Goal: Information Seeking & Learning: Learn about a topic

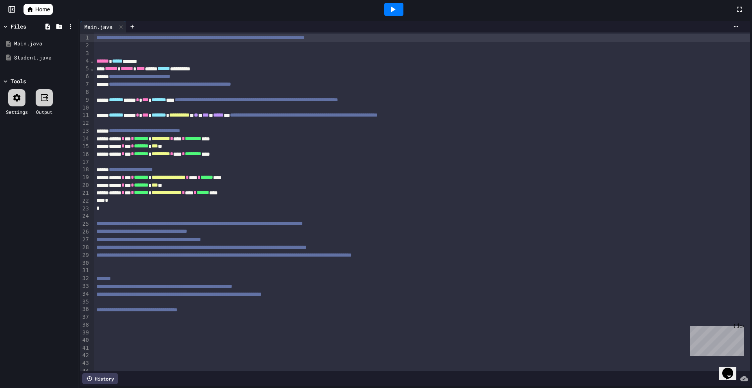
click at [8, 9] on icon at bounding box center [12, 9] width 8 height 8
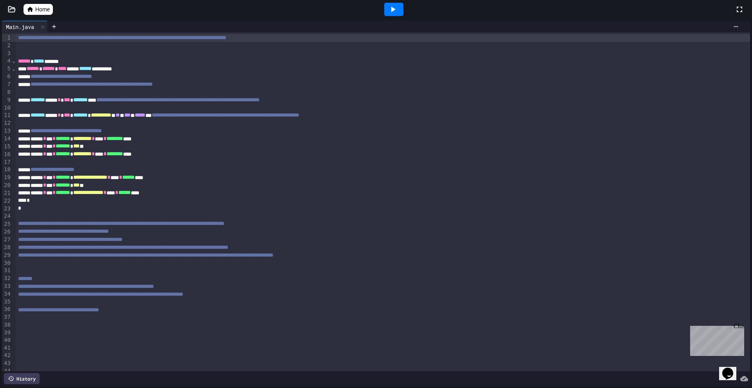
click at [34, 7] on link "Home" at bounding box center [37, 9] width 29 height 11
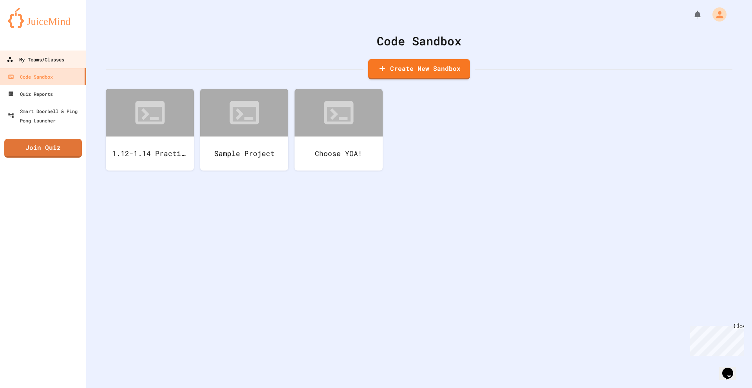
click at [43, 54] on link "My Teams/Classes" at bounding box center [43, 60] width 89 height 18
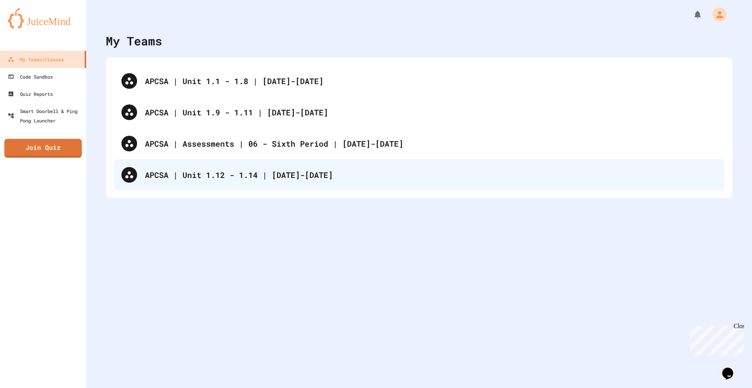
click at [223, 170] on div "APCSA | Unit 1.12 - 1.14 | [DATE]-[DATE]" at bounding box center [431, 175] width 572 height 12
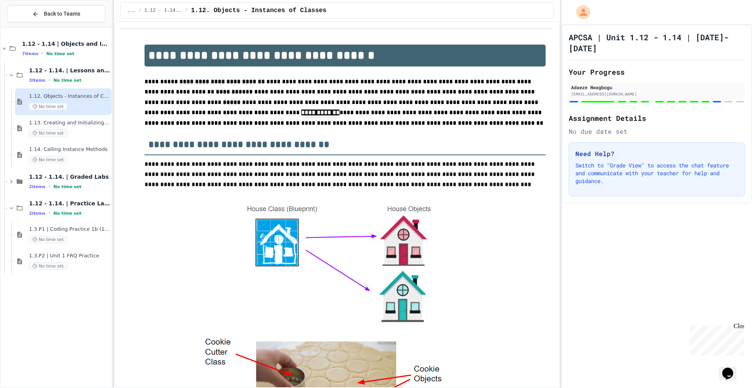
click at [107, 293] on div "1.12 - 1.14 | Objects and Instances of Classes 7 items • No time set 1.12 - 1.1…" at bounding box center [56, 208] width 111 height 354
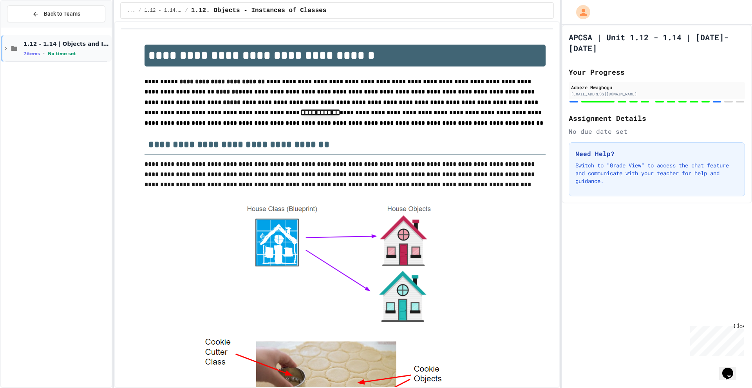
click at [63, 52] on span "No time set" at bounding box center [62, 53] width 28 height 5
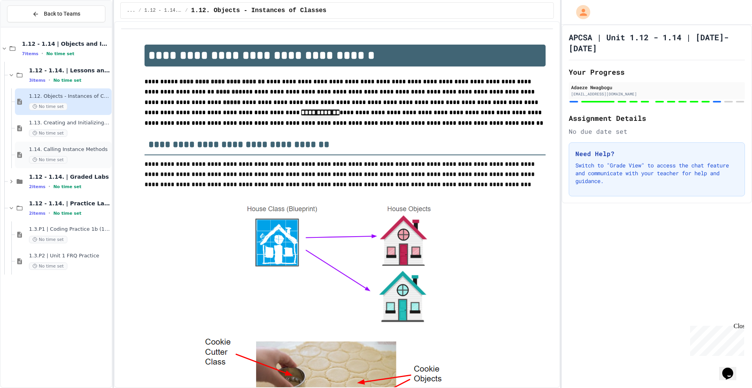
click at [62, 166] on div "1.14. Calling Instance Methods No time set" at bounding box center [63, 155] width 97 height 27
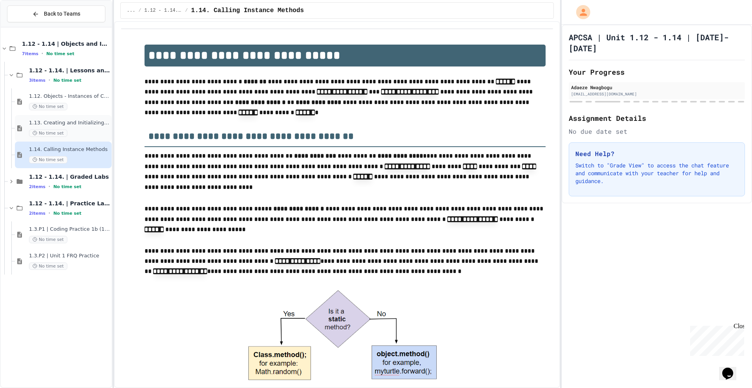
click at [105, 123] on span "1.13. Creating and Initializing Objects: Constructors" at bounding box center [69, 123] width 81 height 7
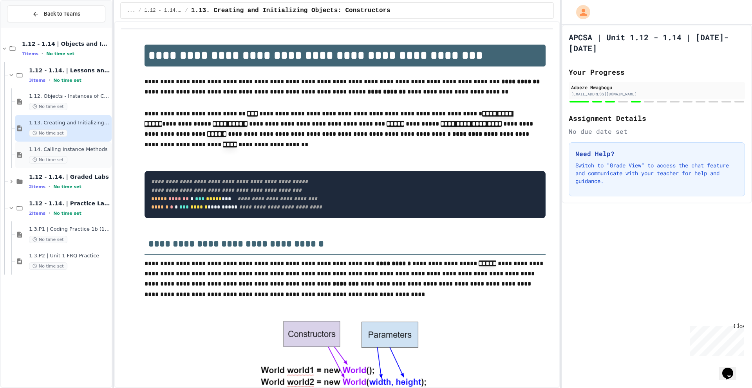
click at [101, 150] on span "1.14. Calling Instance Methods" at bounding box center [69, 149] width 81 height 7
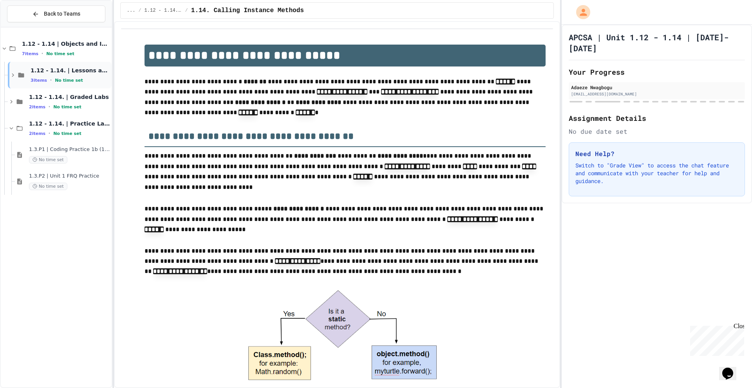
click at [16, 74] on icon at bounding box center [12, 75] width 7 height 7
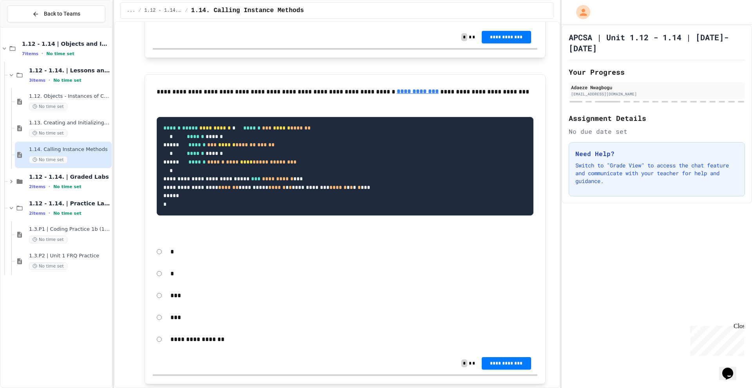
scroll to position [5887, 0]
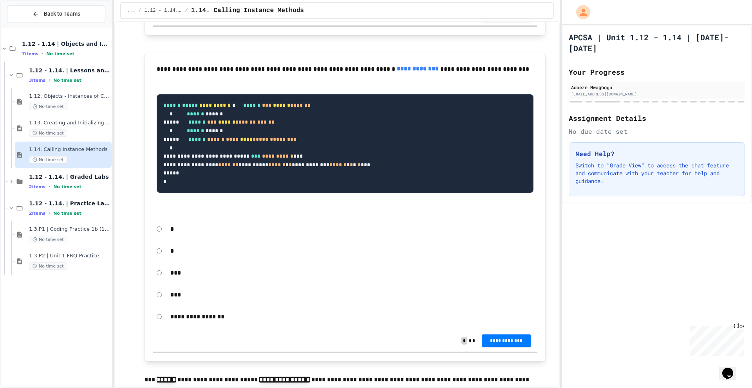
click at [508, 17] on span "**********" at bounding box center [506, 14] width 37 height 6
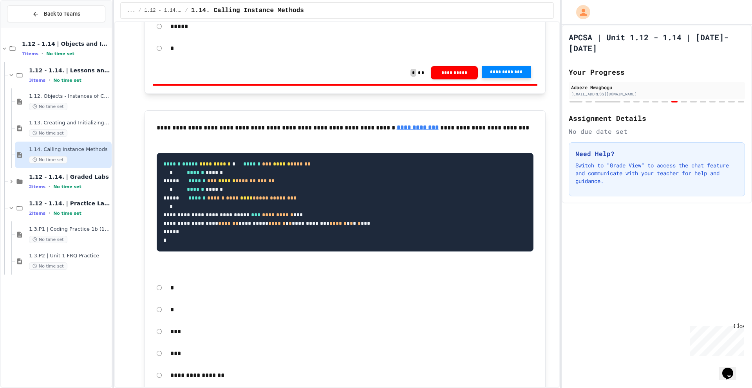
scroll to position [5830, 0]
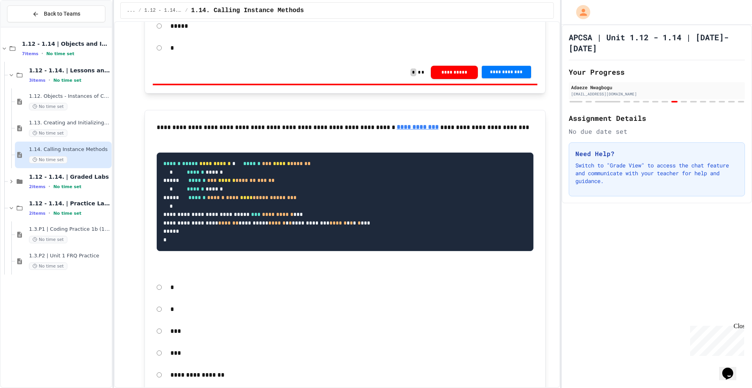
click at [510, 78] on button "**********" at bounding box center [506, 72] width 49 height 13
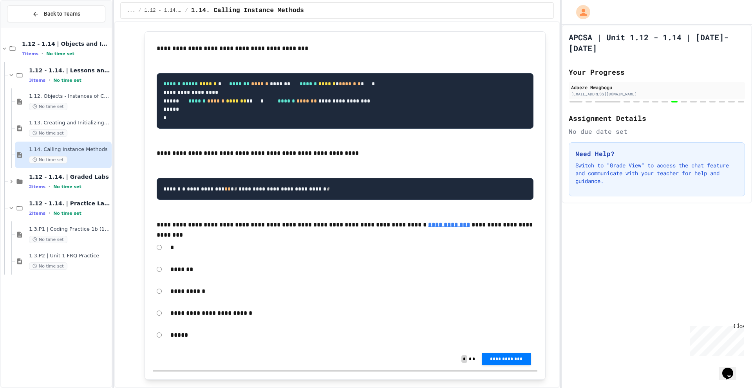
scroll to position [5145, 0]
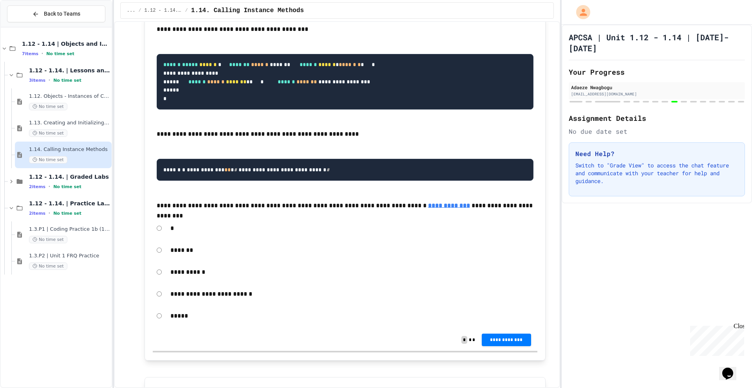
click at [296, 84] on span "*******" at bounding box center [306, 81] width 20 height 5
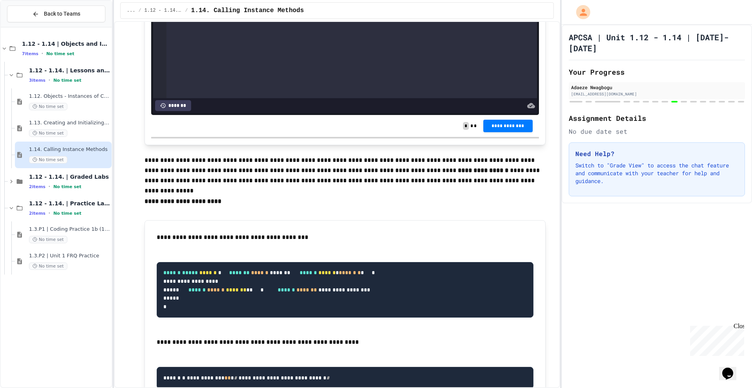
scroll to position [3840, 0]
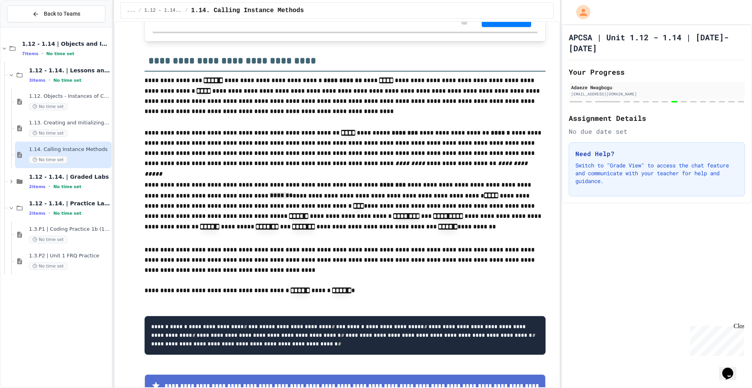
click at [379, 188] on strong "********" at bounding box center [392, 185] width 26 height 6
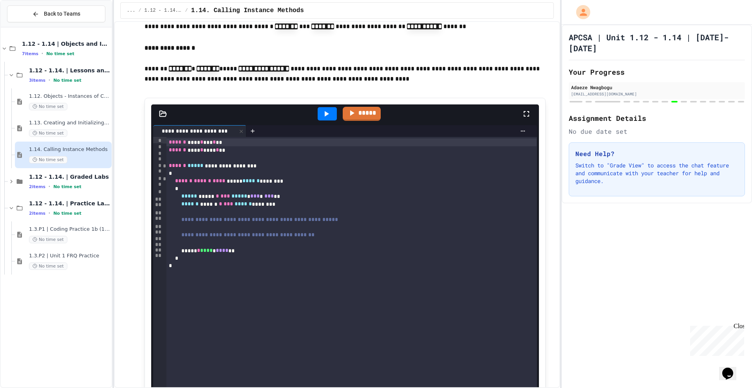
scroll to position [6300, 0]
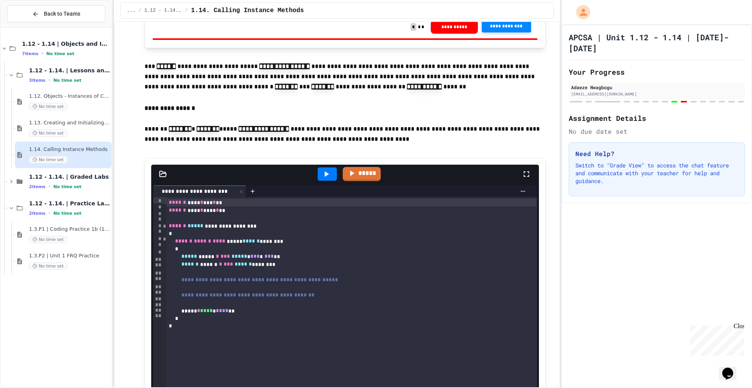
scroll to position [6202, 0]
click at [521, 30] on span "**********" at bounding box center [506, 26] width 37 height 6
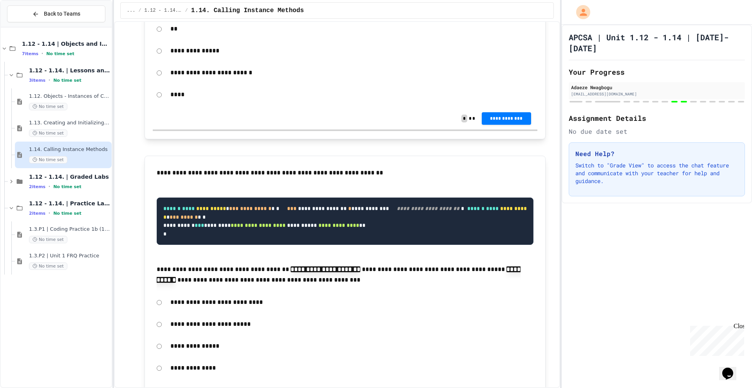
scroll to position [8722, 0]
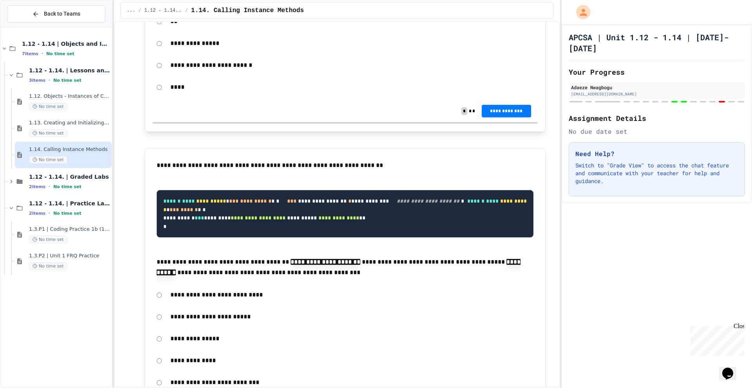
scroll to position [8708, 0]
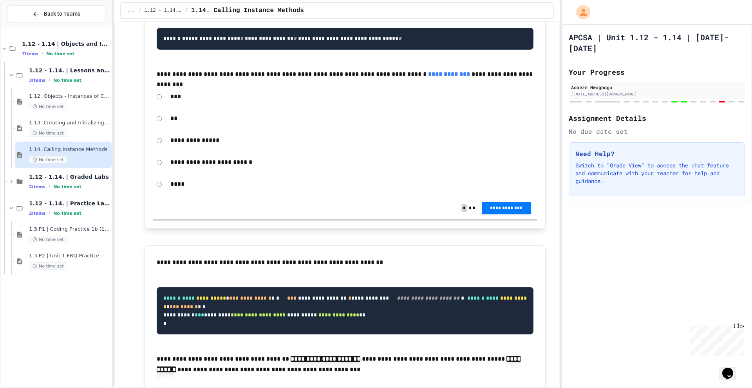
scroll to position [8580, 0]
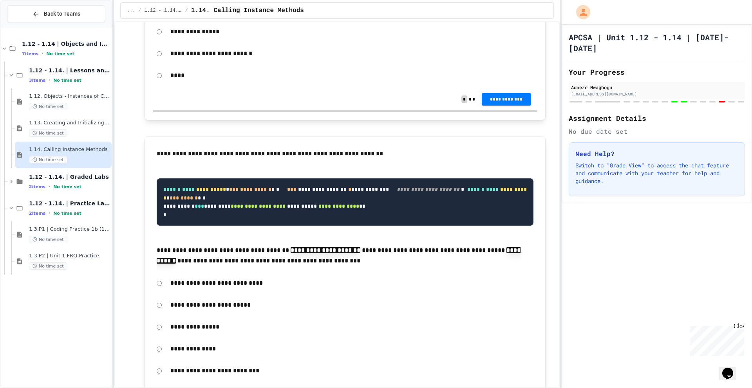
scroll to position [8672, 0]
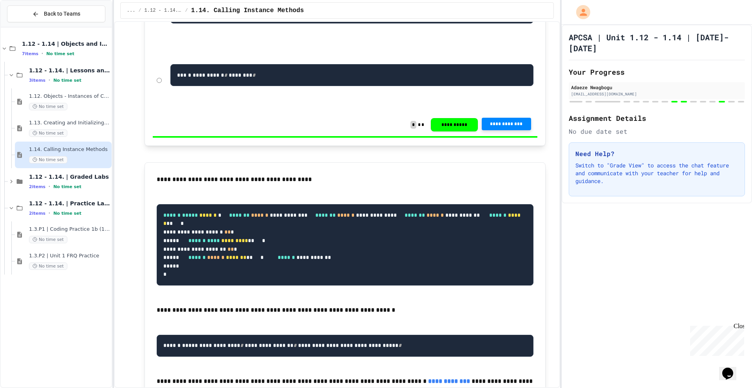
scroll to position [8258, 0]
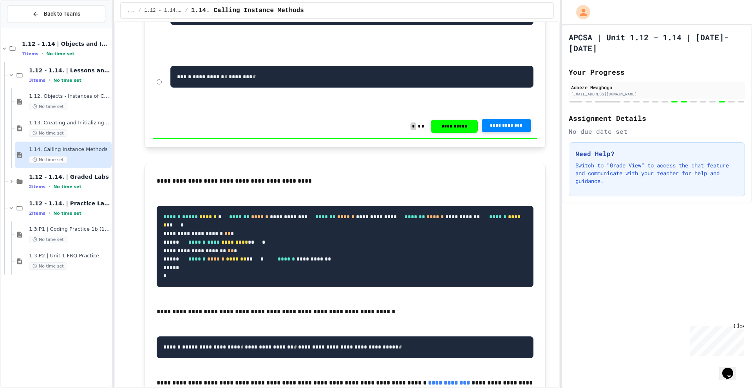
drag, startPoint x: 162, startPoint y: 119, endPoint x: 247, endPoint y: 247, distance: 153.1
drag, startPoint x: 233, startPoint y: 276, endPoint x: 160, endPoint y: 184, distance: 117.3
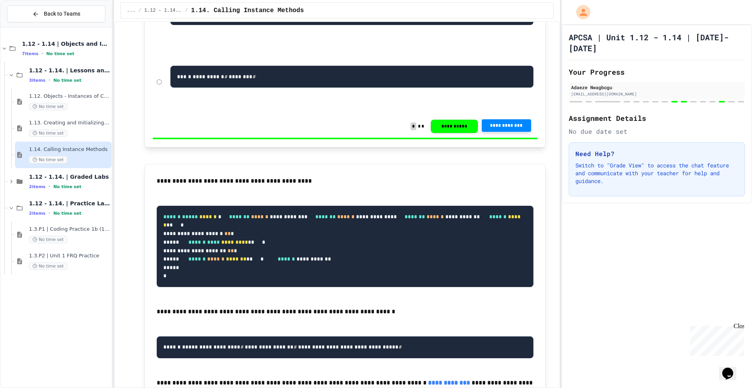
drag, startPoint x: 177, startPoint y: 216, endPoint x: 194, endPoint y: 255, distance: 42.6
click at [68, 226] on span "1.3.P1 | Coding Practice 1b (1.7-1.15)" at bounding box center [69, 229] width 81 height 7
